Goal: Register for event/course

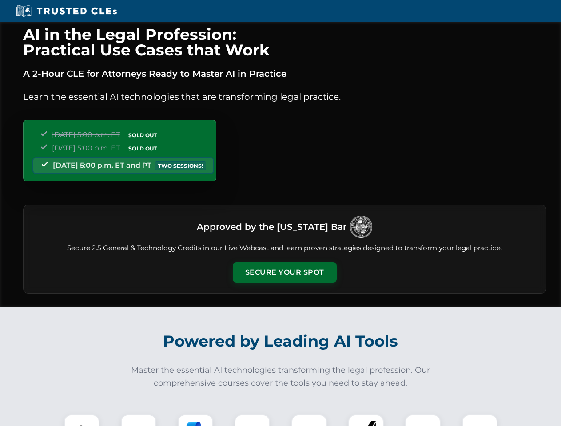
click at [284, 273] on button "Secure Your Spot" at bounding box center [285, 272] width 104 height 20
click at [82, 420] on img at bounding box center [82, 433] width 26 height 26
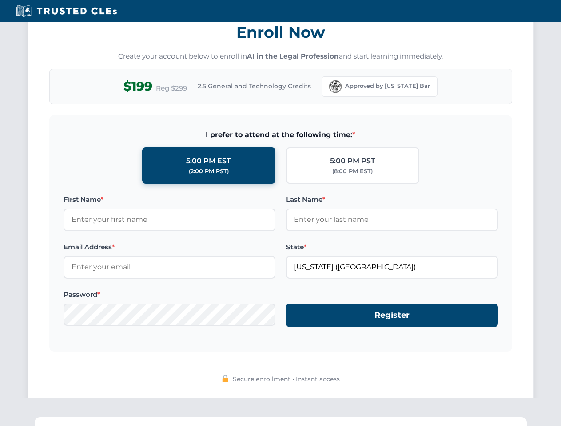
scroll to position [871, 0]
